Goal: Task Accomplishment & Management: Manage account settings

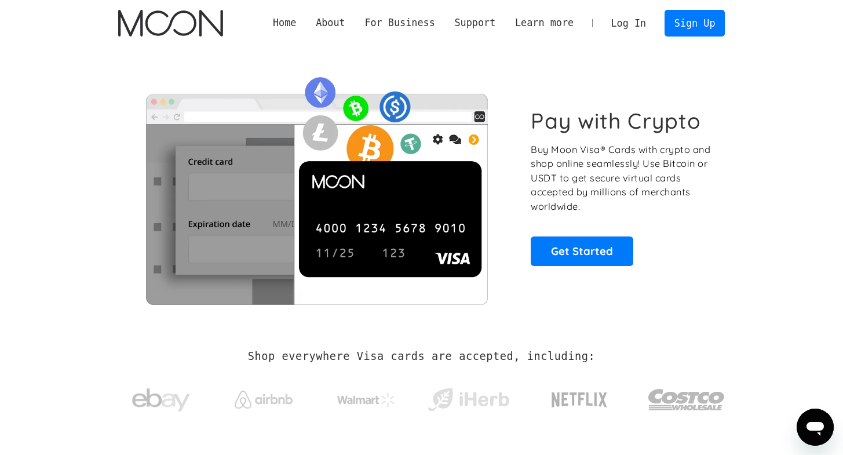
click at [636, 24] on link "Log In" at bounding box center [628, 22] width 54 height 25
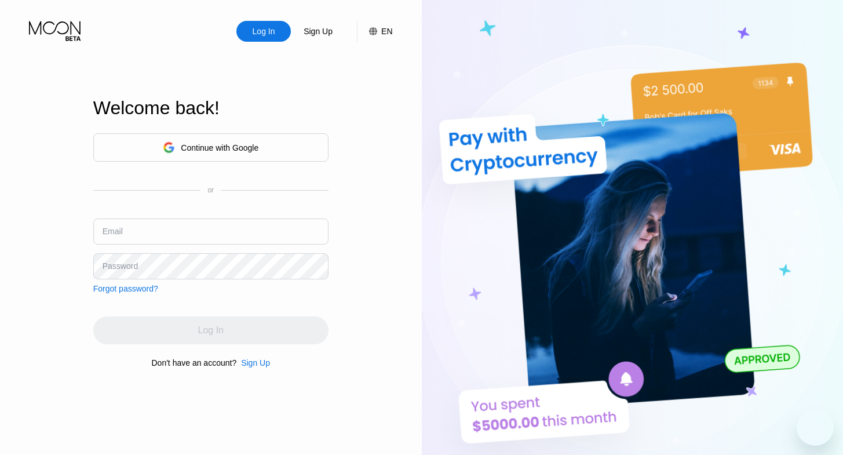
click at [178, 229] on input "text" at bounding box center [210, 231] width 235 height 26
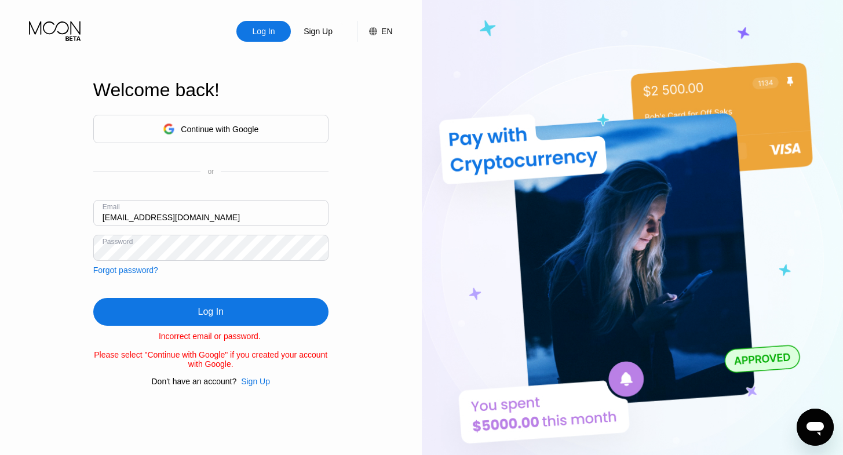
click at [179, 208] on input "oadingupu@gmail.com" at bounding box center [210, 213] width 235 height 26
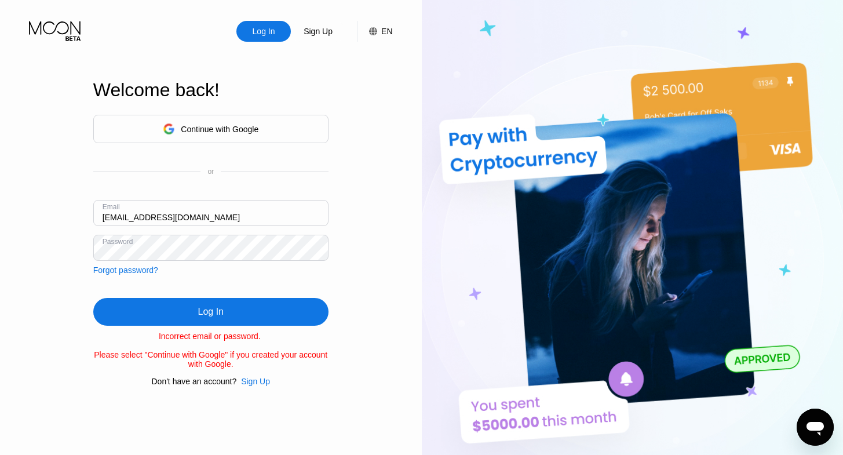
paste input "gjovanni6"
type input "gjovanni6@gmail.com"
click at [194, 305] on div "Log In" at bounding box center [210, 312] width 235 height 28
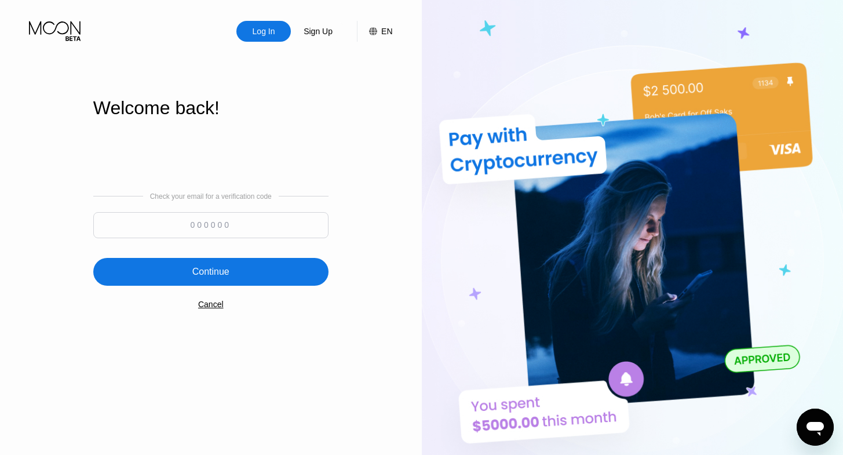
click at [241, 220] on input at bounding box center [210, 225] width 235 height 26
type input "772035"
click at [192, 285] on div "Continue" at bounding box center [210, 272] width 235 height 28
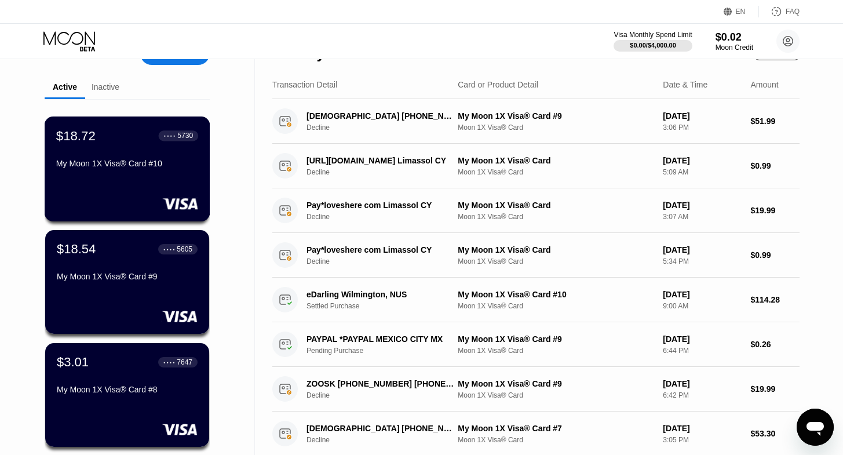
scroll to position [30, 0]
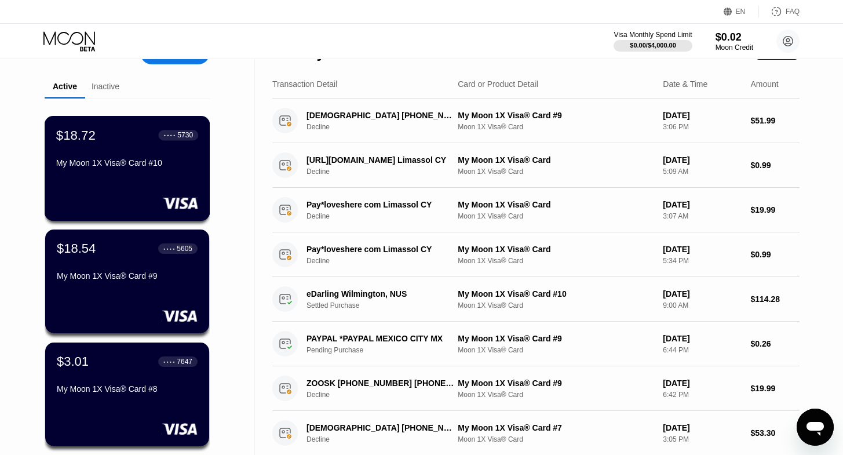
click at [127, 172] on div "My Moon 1X Visa® Card #10" at bounding box center [127, 165] width 142 height 14
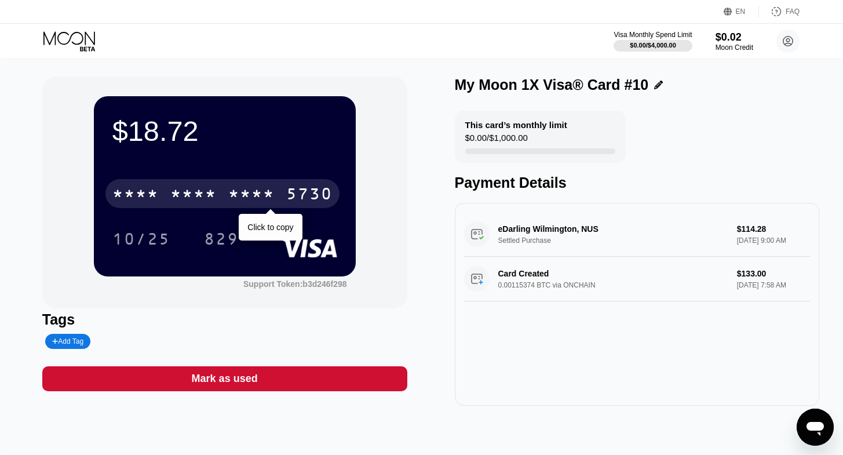
click at [245, 190] on div "* * * *" at bounding box center [251, 195] width 46 height 19
